Goal: Information Seeking & Learning: Find specific fact

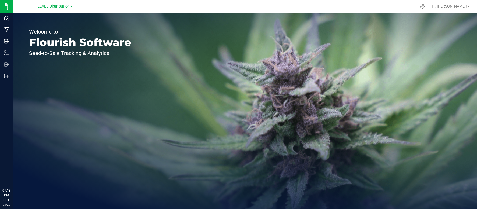
click at [61, 6] on span "LEVEL Distribution" at bounding box center [53, 6] width 32 height 5
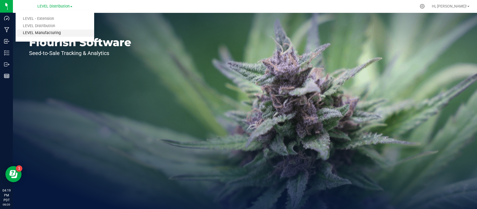
click at [55, 36] on link "LEVEL Manufacturing" at bounding box center [55, 33] width 79 height 7
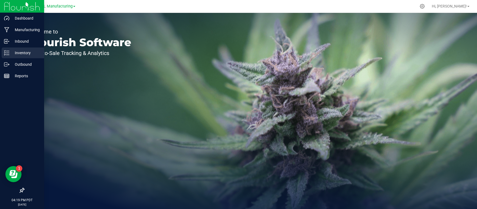
click at [5, 53] on icon at bounding box center [6, 52] width 5 height 5
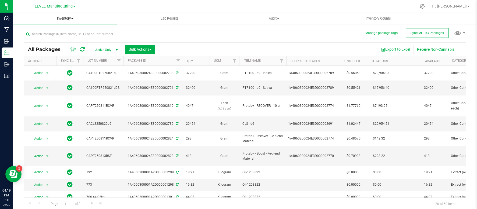
click at [71, 19] on span "Inventory" at bounding box center [65, 18] width 104 height 5
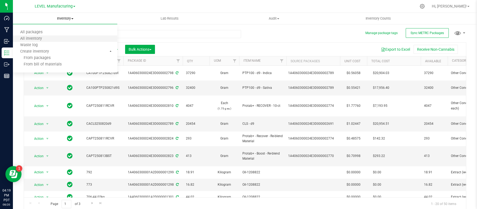
click at [67, 36] on li "All inventory" at bounding box center [65, 39] width 104 height 6
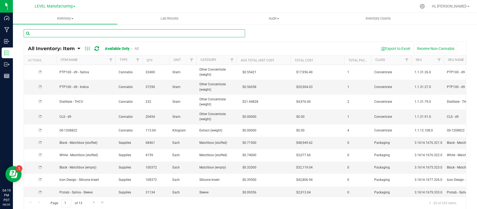
click at [120, 34] on input "text" at bounding box center [134, 33] width 221 height 8
paste input "PTP100 - d9 - Hybrid"
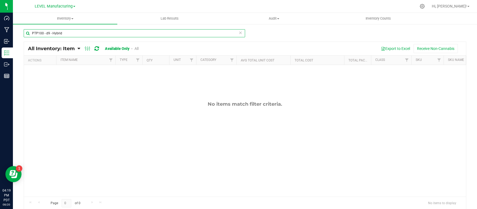
type input "PTP100 - d9 - Hybrid"
click at [405, 11] on div at bounding box center [256, 6] width 320 height 10
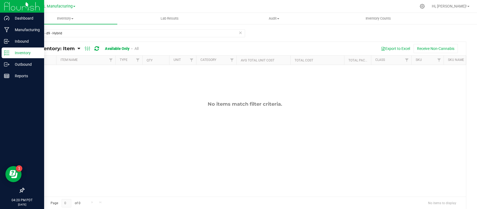
click at [20, 50] on p "Inventory" at bounding box center [25, 53] width 32 height 6
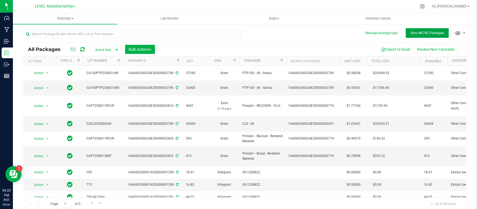
click at [423, 31] on span "Sync METRC Packages" at bounding box center [426, 33] width 33 height 4
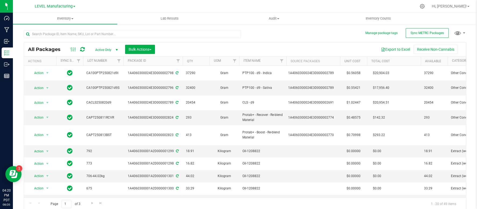
click at [84, 52] on link at bounding box center [82, 49] width 5 height 6
click at [71, 23] on uib-tab-heading "Inventory All packages All inventory Waste log Create inventory" at bounding box center [65, 18] width 104 height 11
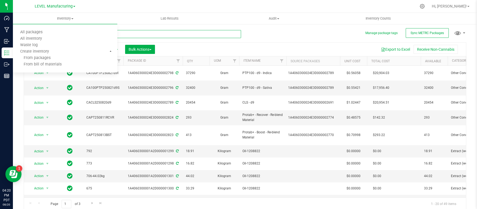
click at [148, 34] on input "text" at bounding box center [132, 34] width 217 height 8
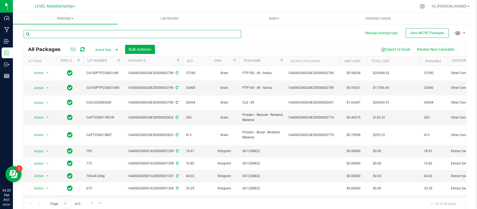
paste input "PTP100 - d9 - Hybrid"
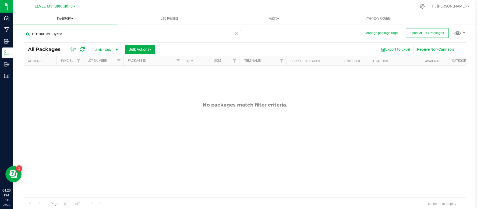
type input "PTP100 - d9 - Hybrid"
click at [68, 19] on span "Inventory" at bounding box center [65, 18] width 104 height 5
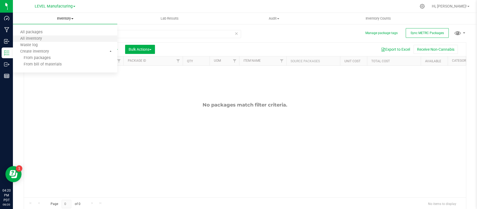
click at [50, 38] on li "All inventory" at bounding box center [65, 39] width 104 height 6
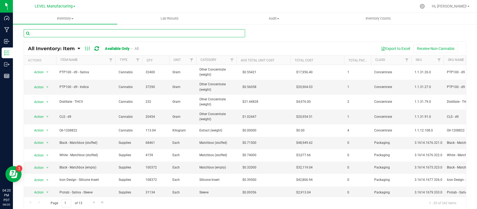
click at [92, 34] on input "text" at bounding box center [134, 33] width 221 height 8
paste input "PTP100 - d9 - Hybrid"
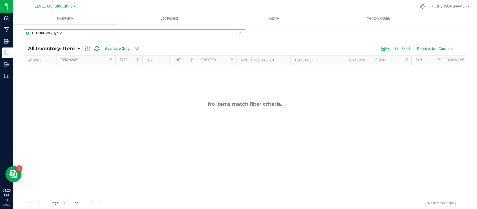
type input "PTP100 - d9 - Hybrid"
click at [305, 40] on div "PTP100 - d9 - Hybrid" at bounding box center [245, 35] width 442 height 12
